Goal: Information Seeking & Learning: Learn about a topic

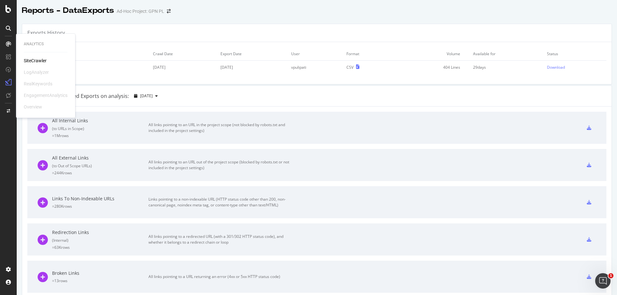
click at [39, 60] on div "SiteCrawler" at bounding box center [35, 61] width 23 height 6
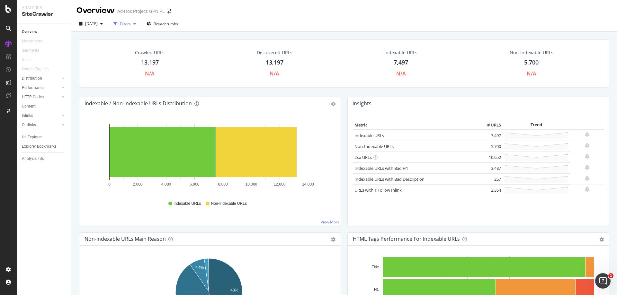
click at [131, 25] on div "Filters" at bounding box center [125, 23] width 11 height 5
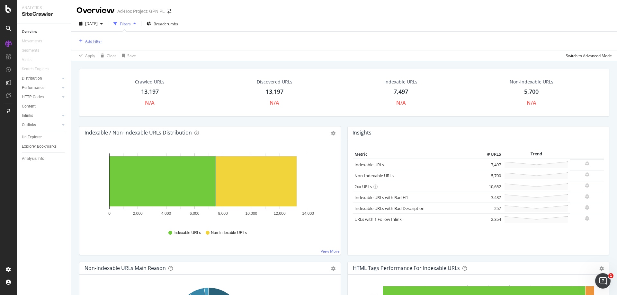
click at [91, 43] on div "Add Filter" at bounding box center [93, 41] width 17 height 5
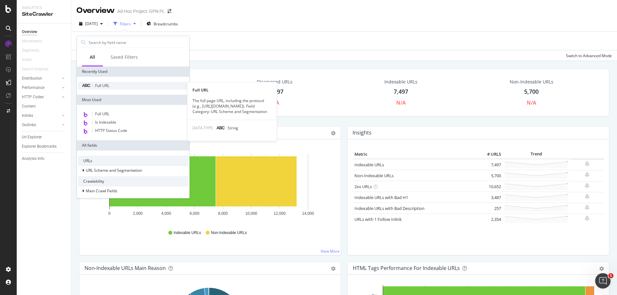
click at [111, 84] on div "Full URL" at bounding box center [133, 86] width 110 height 8
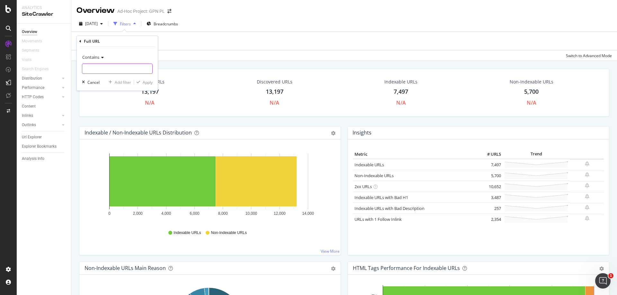
click at [112, 67] on input "text" at bounding box center [117, 69] width 70 height 10
paste input "[URL][DOMAIN_NAME]"
type input "[URL][DOMAIN_NAME]"
click at [149, 82] on div "Apply" at bounding box center [148, 82] width 10 height 5
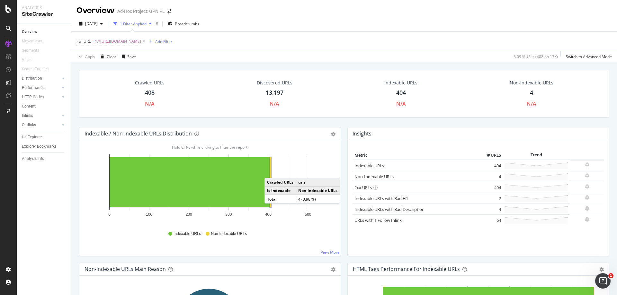
click at [271, 172] on rect "A chart." at bounding box center [270, 183] width 1 height 50
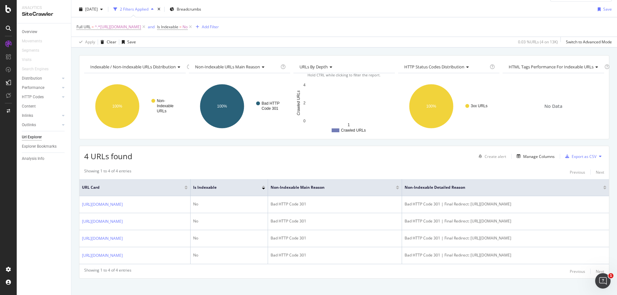
scroll to position [21, 0]
